Goal: Check status: Check status

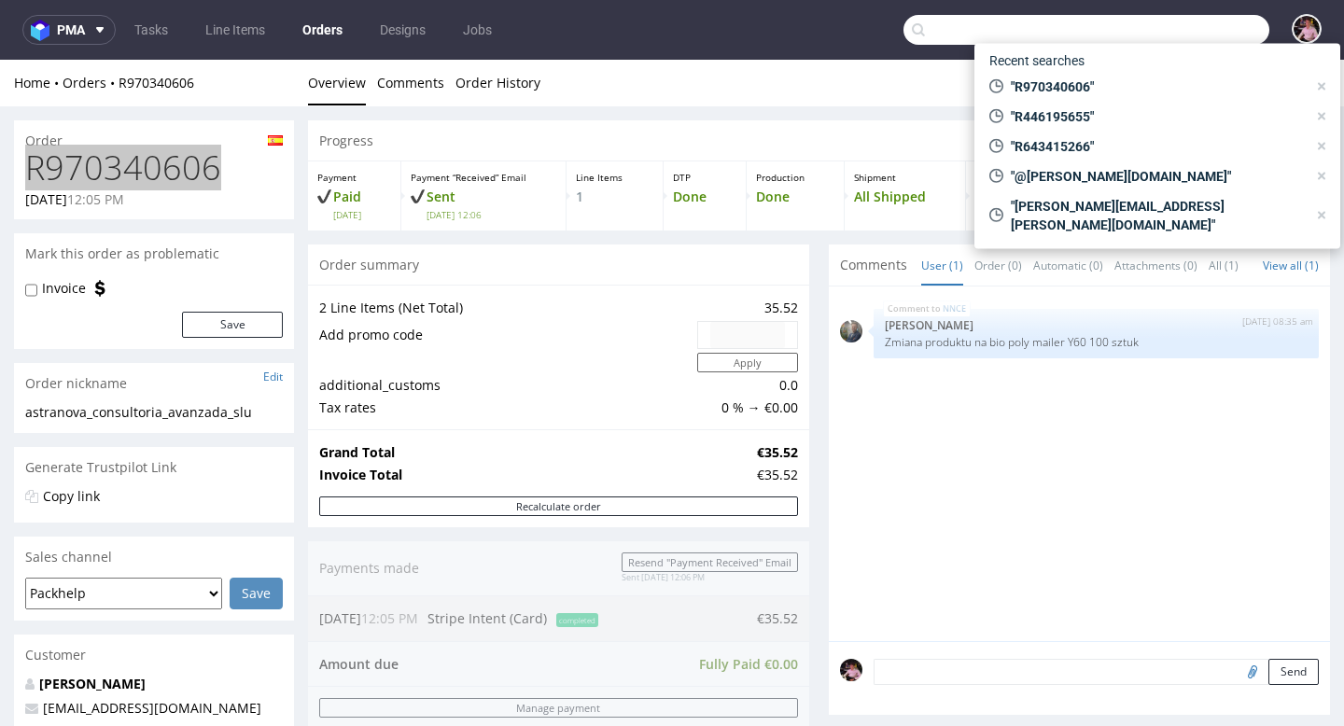
scroll to position [79, 0]
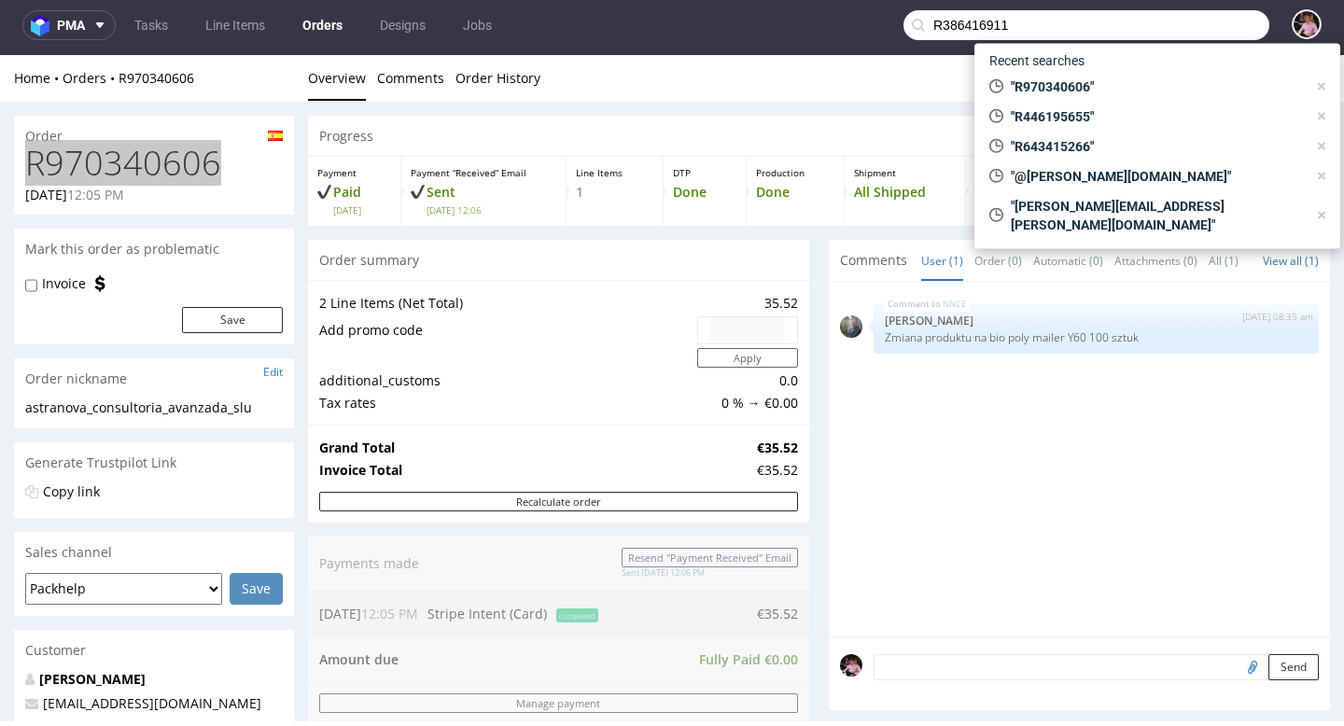
type input "R386416911"
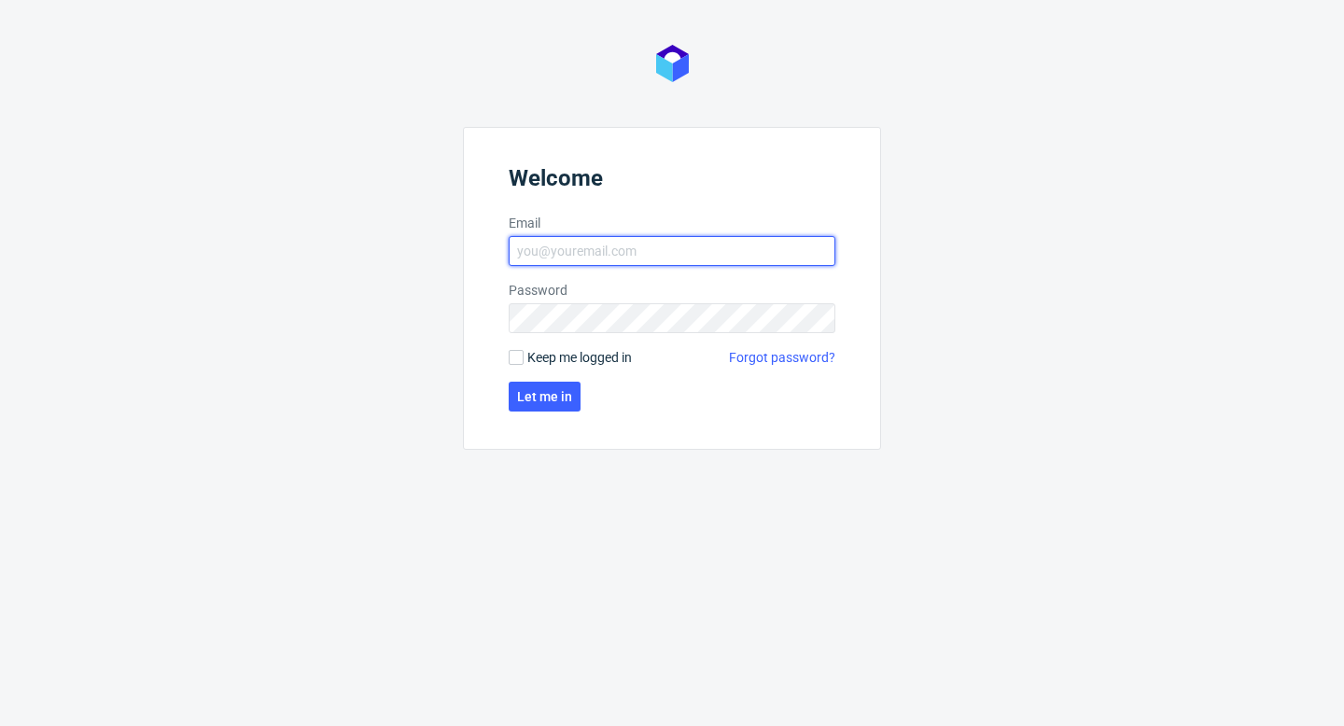
click at [619, 247] on input "Email" at bounding box center [672, 251] width 327 height 30
type input "aleks.ziemkowski@packhelp.com"
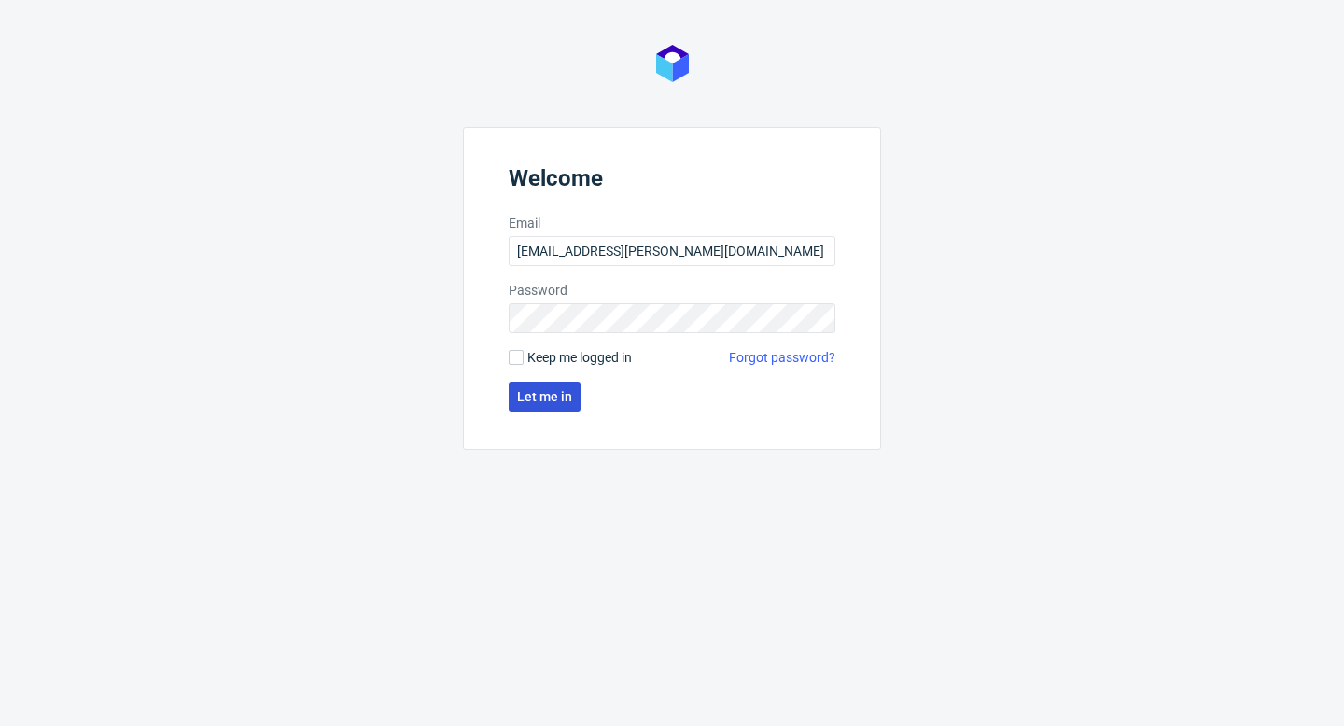
click at [546, 395] on span "Let me in" at bounding box center [544, 396] width 55 height 13
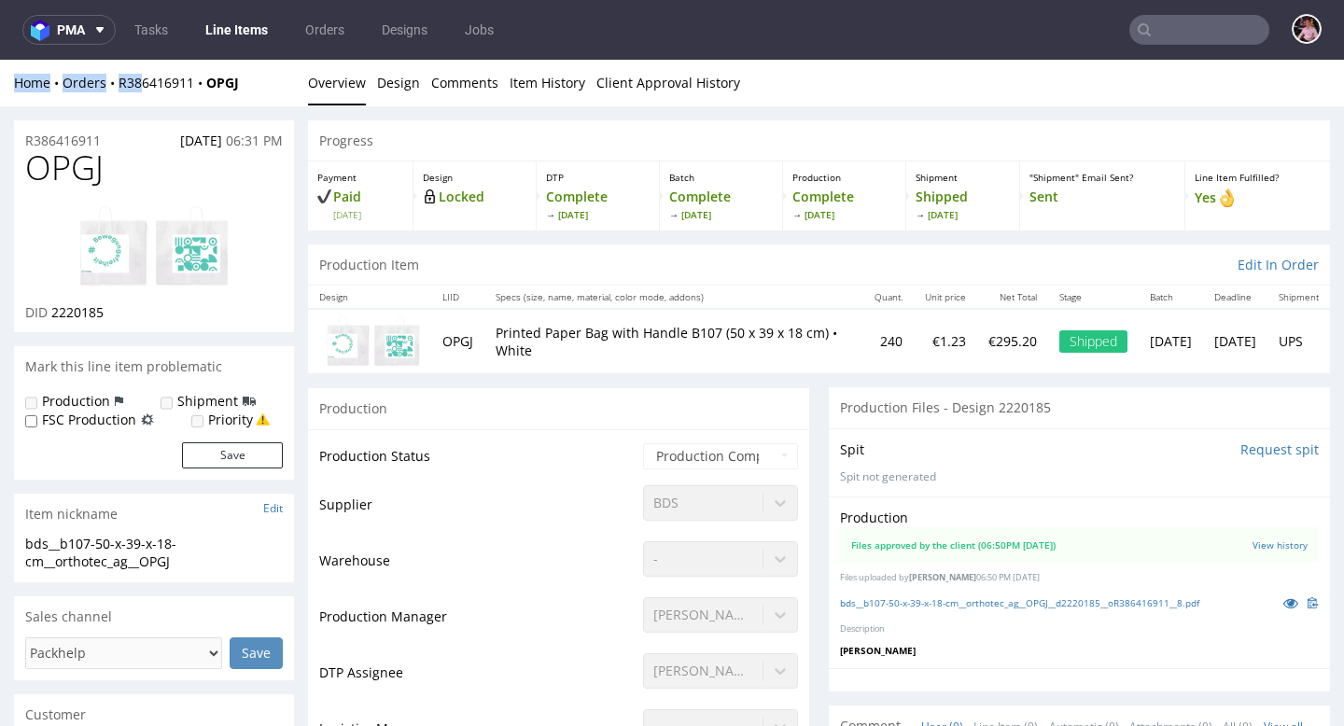
click at [146, 74] on div "Home Orders R386416911 OPGJ" at bounding box center [154, 83] width 280 height 19
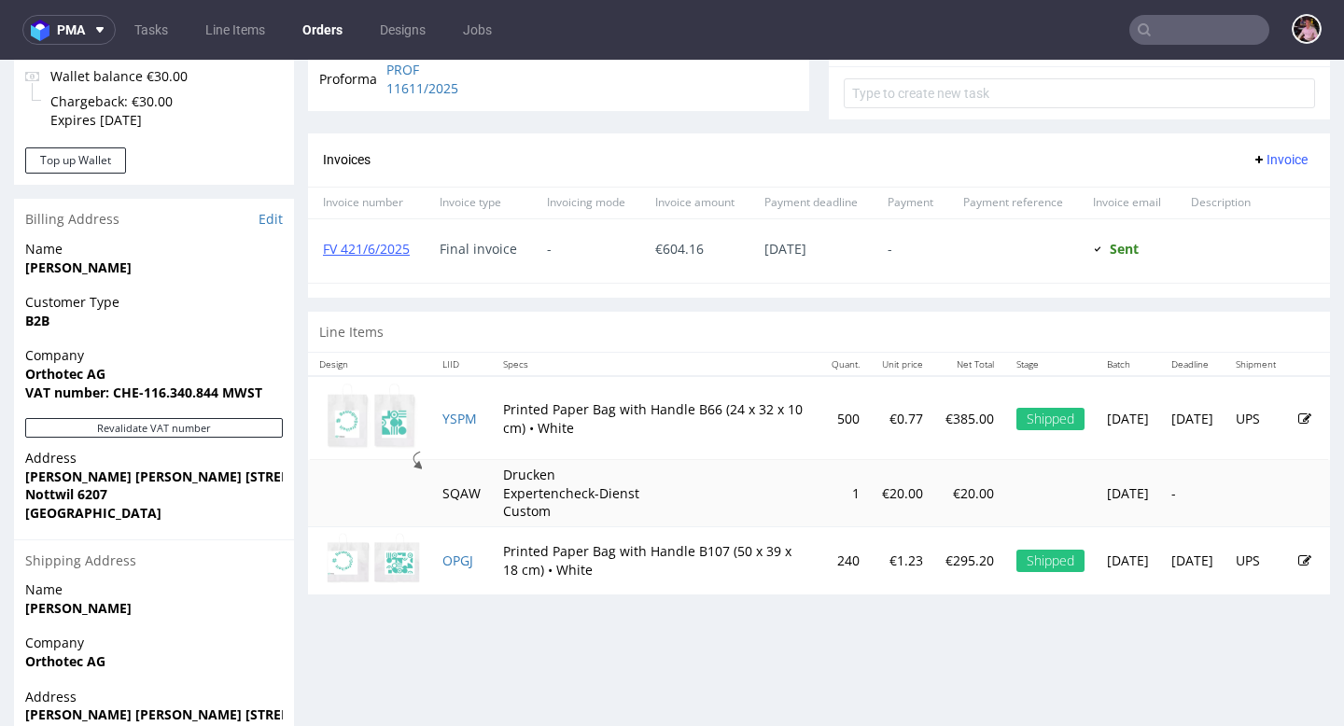
scroll to position [712, 0]
